Goal: Find specific page/section: Find specific page/section

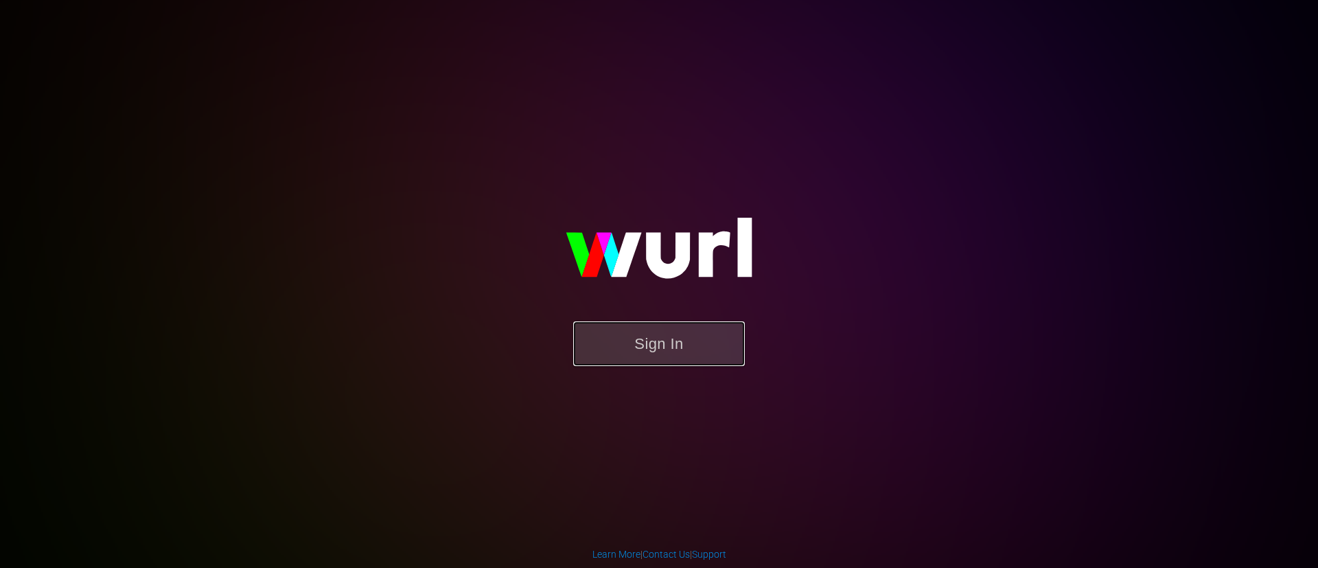
click at [663, 345] on button "Sign In" at bounding box center [659, 343] width 172 height 45
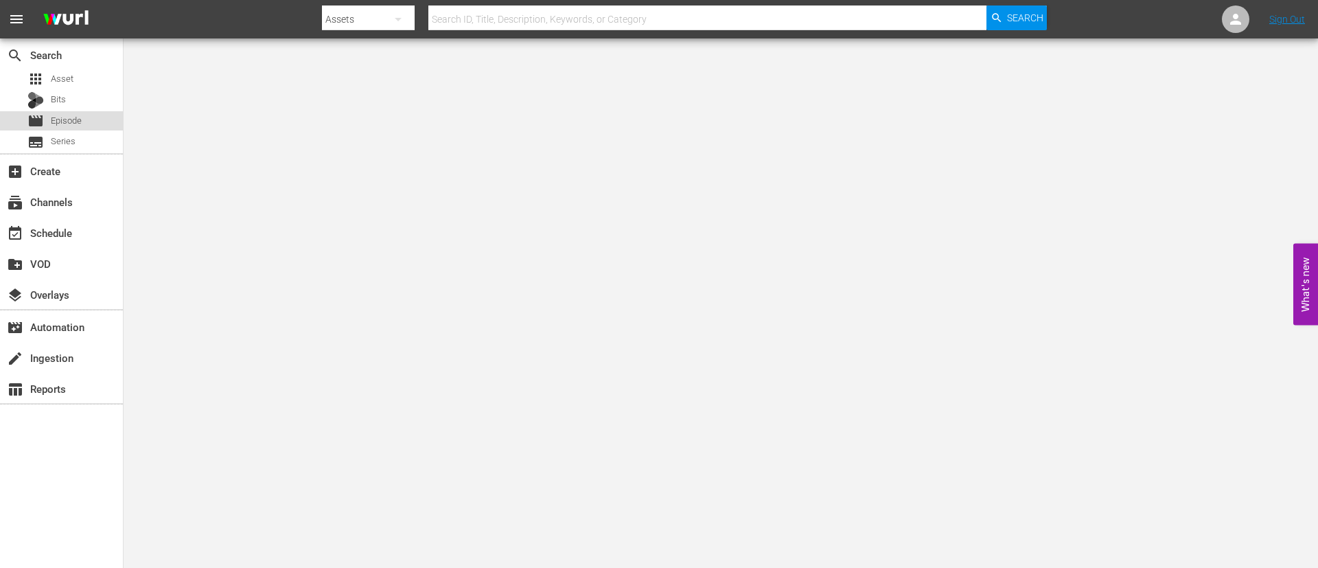
click at [67, 117] on span "Episode" at bounding box center [66, 121] width 31 height 14
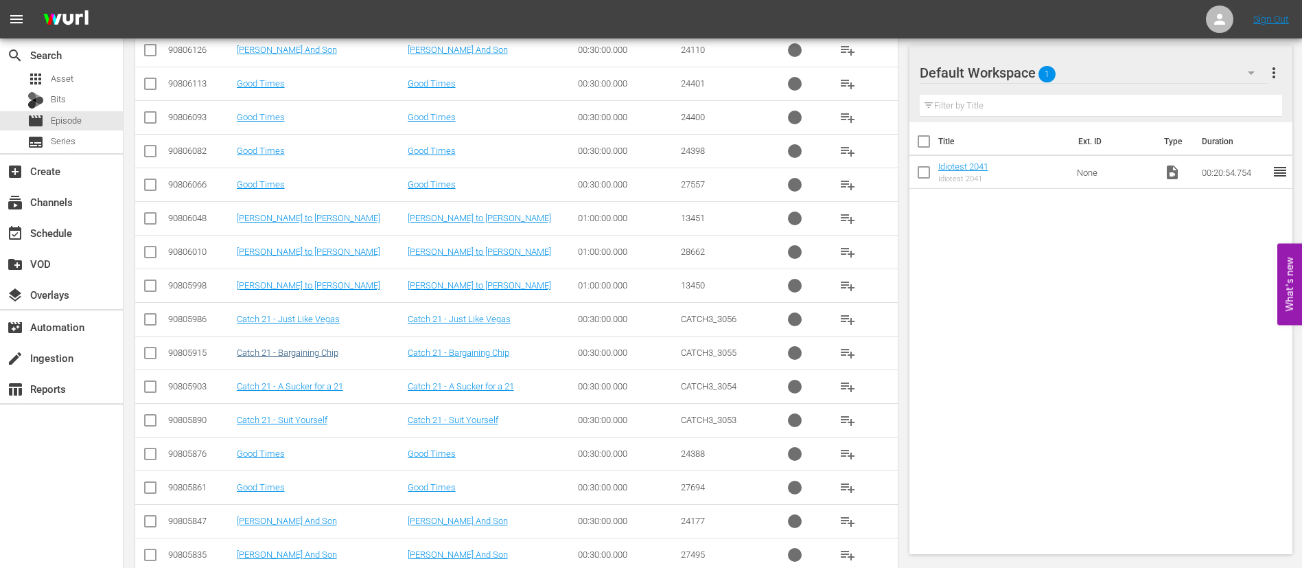
scroll to position [727, 0]
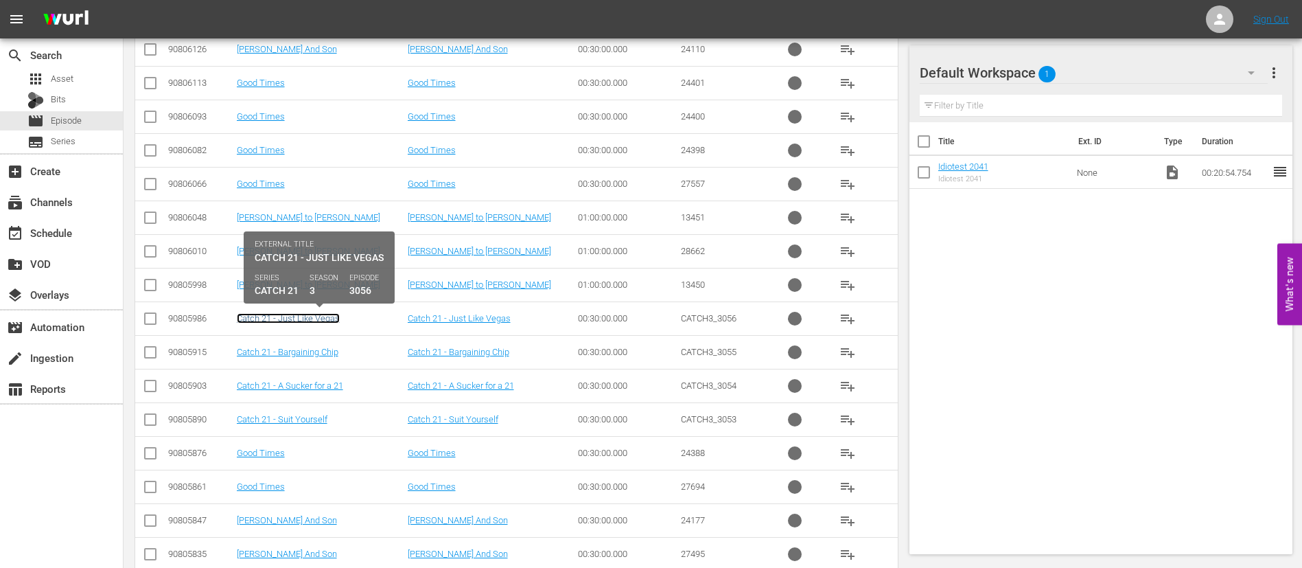
click at [280, 318] on link "Catch 21 - Just Like Vegas" at bounding box center [288, 318] width 103 height 10
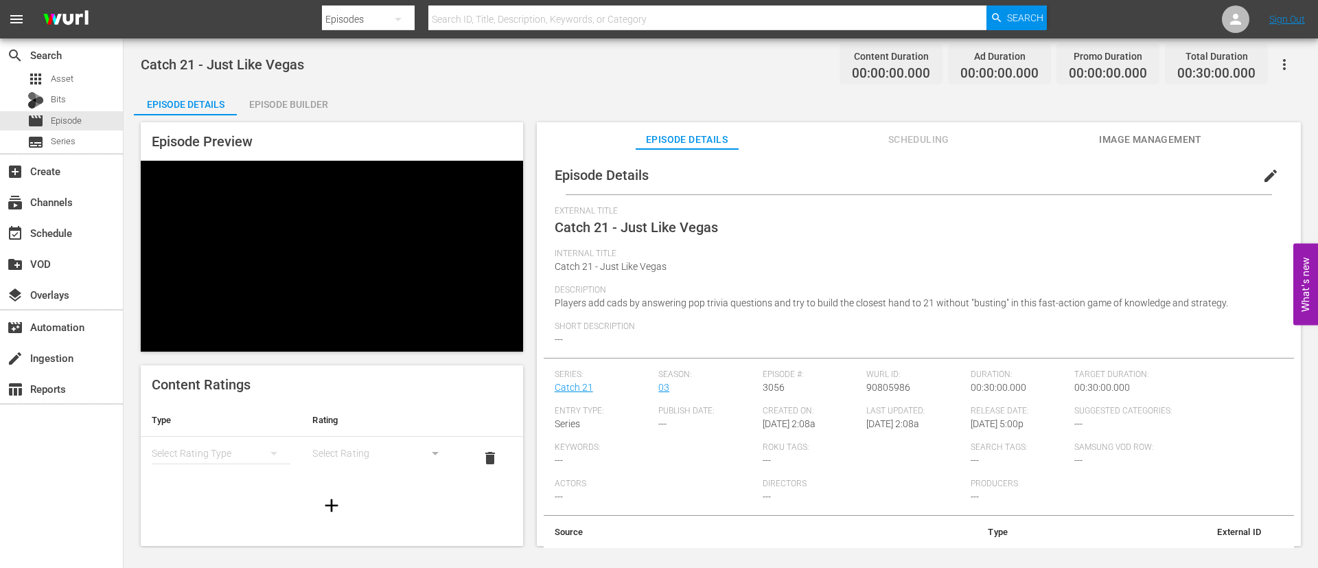
click at [1114, 136] on span "Image Management" at bounding box center [1150, 139] width 103 height 17
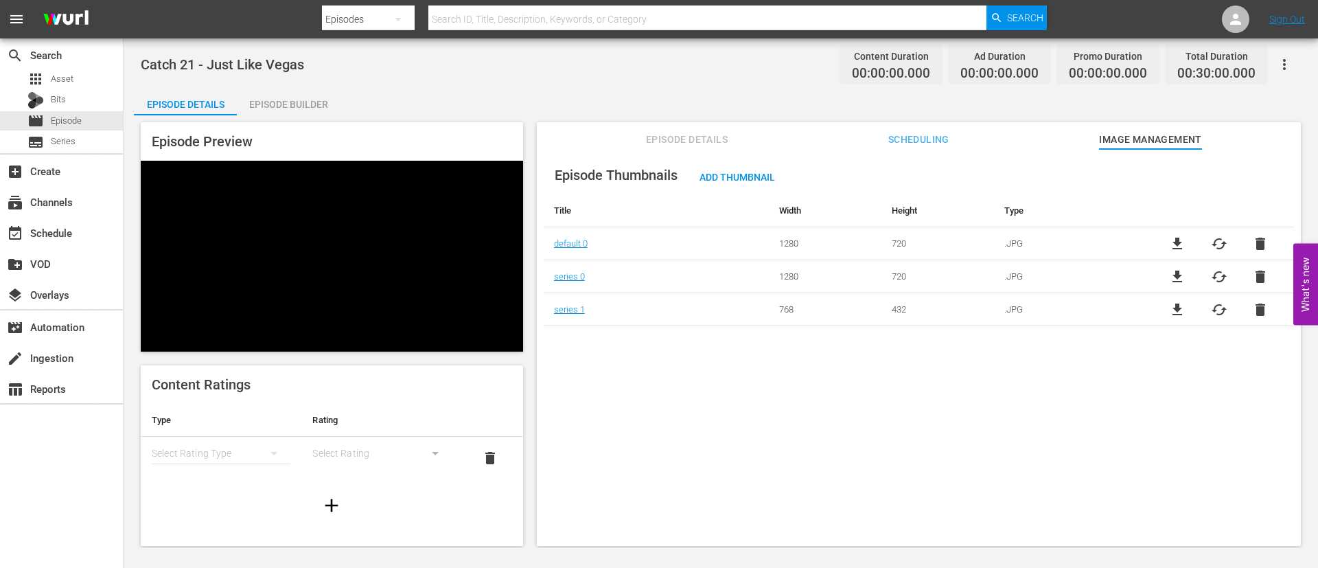
click at [490, 19] on input "text" at bounding box center [707, 19] width 558 height 33
type input "total recall"
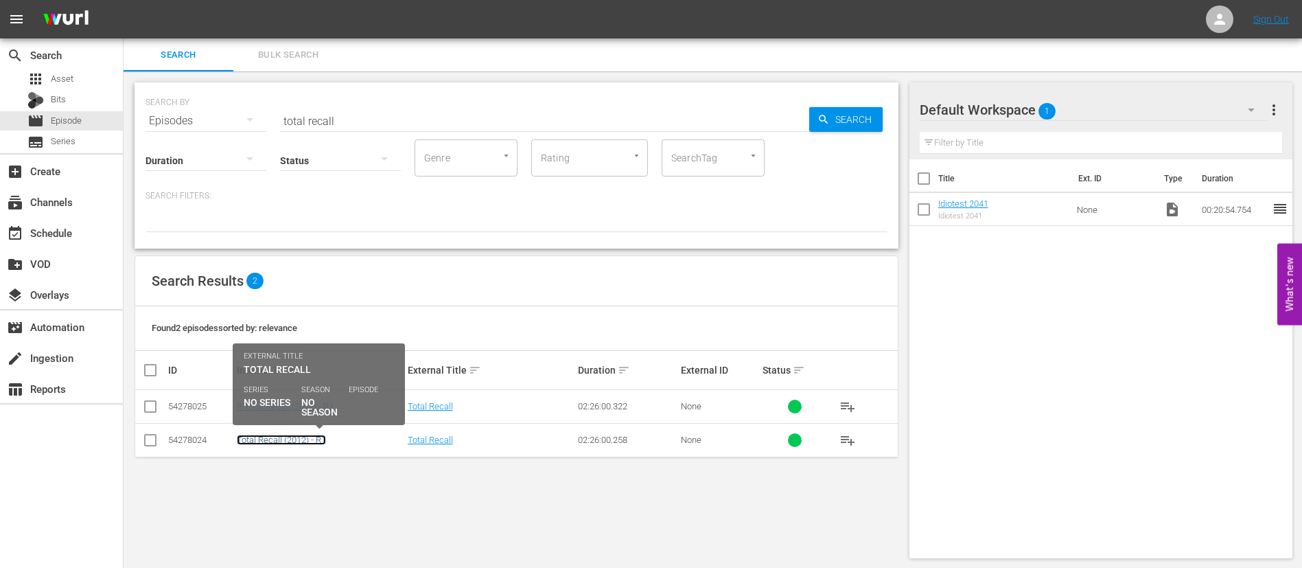
click at [262, 439] on link "Total Recall (2012) - R1" at bounding box center [281, 440] width 89 height 10
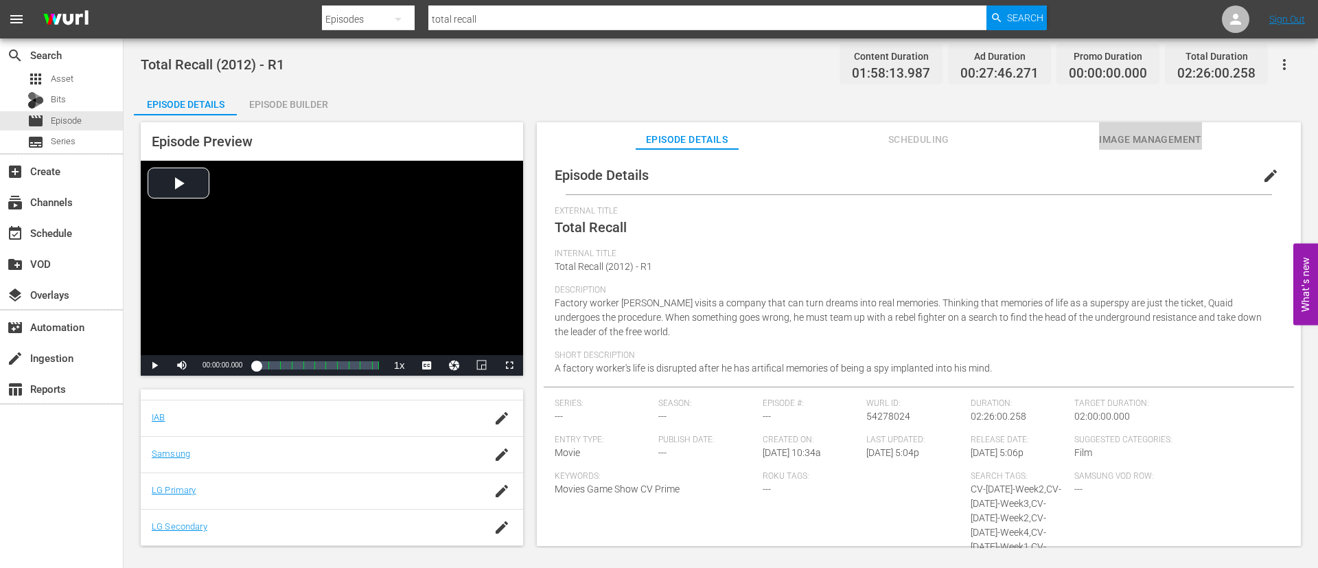
click at [1138, 141] on span "Image Management" at bounding box center [1150, 139] width 103 height 17
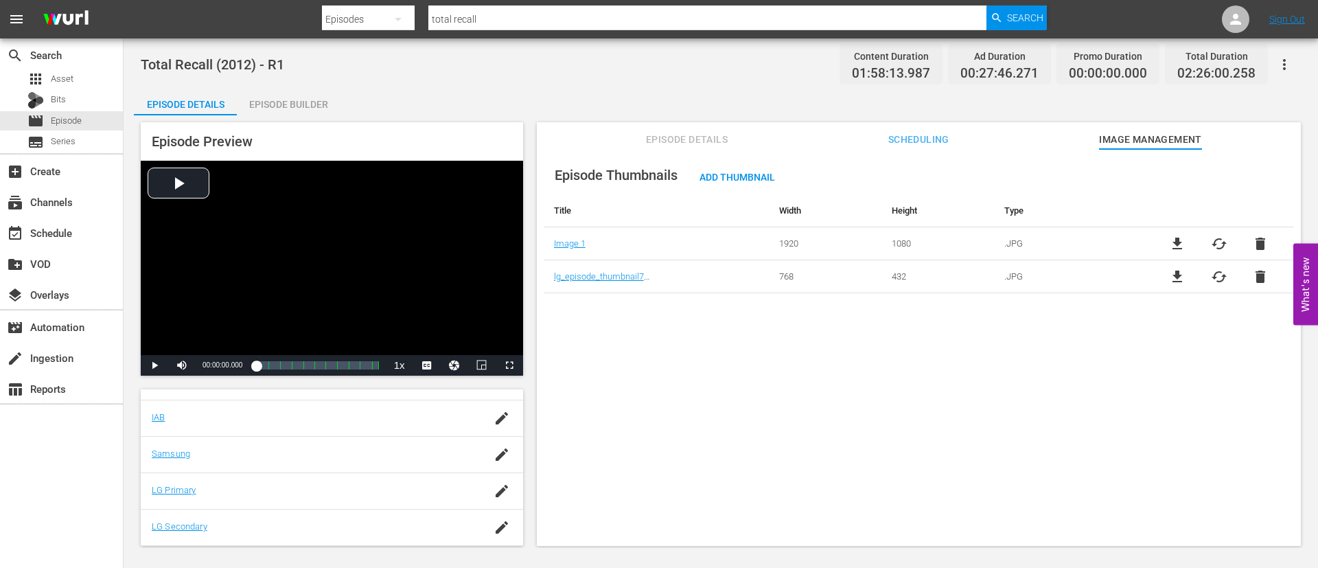
click at [538, 86] on div "Total Recall (2012) - R1 Content Duration 01:58:13.987 Ad Duration 00:27:46.271…" at bounding box center [721, 292] width 1194 height 509
